Goal: Task Accomplishment & Management: Manage account settings

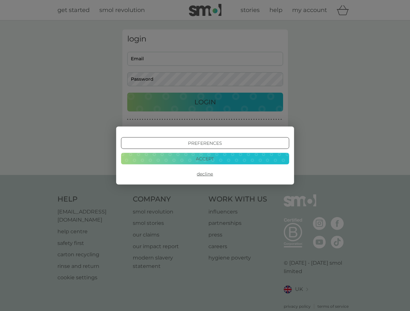
click at [205, 143] on button "Preferences" at bounding box center [205, 143] width 168 height 12
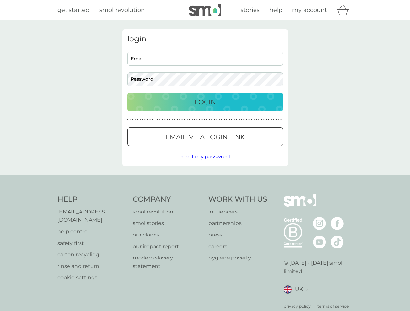
click at [205, 174] on div "login Email Password Login ● ● ● ● ● ● ● ● ● ● ● ● ● ● ● ● ● ● ● ● ● ● ● ● ● ● …" at bounding box center [205, 97] width 410 height 155
click at [205, 159] on span "reset my password" at bounding box center [204, 157] width 49 height 6
